Goal: Task Accomplishment & Management: Complete application form

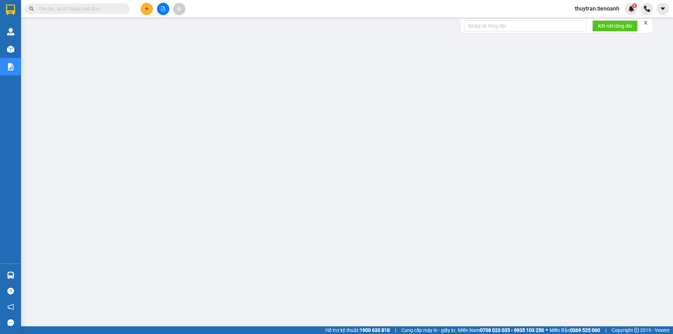
paste input "0898418595"
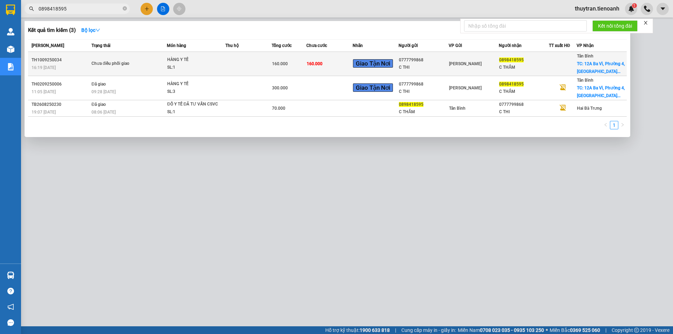
type input "0898418595"
click at [155, 65] on span "Chưa điều phối giao" at bounding box center [129, 64] width 75 height 8
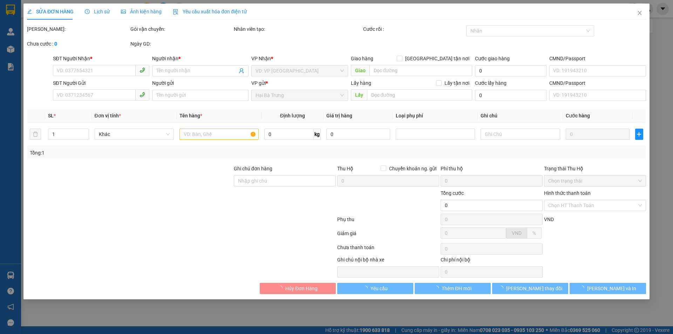
type input "0898418595"
type input "C THẮM"
checkbox input "true"
type input "[STREET_ADDRESS]"
type input "0777799868"
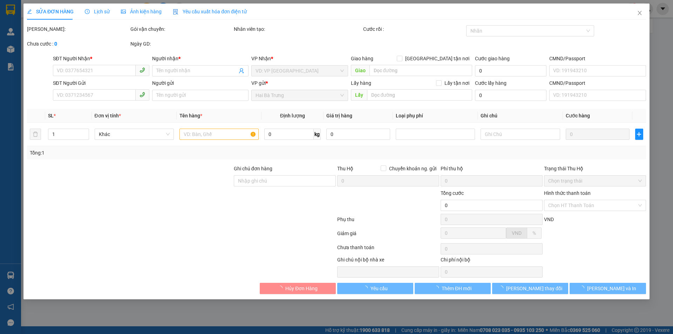
type input "C THI"
type input "KNM"
type input "160.000"
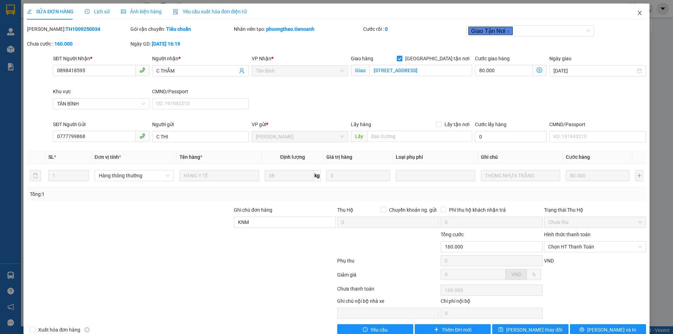
drag, startPoint x: 638, startPoint y: 12, endPoint x: 497, endPoint y: 14, distance: 141.0
click at [638, 11] on icon "close" at bounding box center [640, 13] width 6 height 6
